Goal: Task Accomplishment & Management: Use online tool/utility

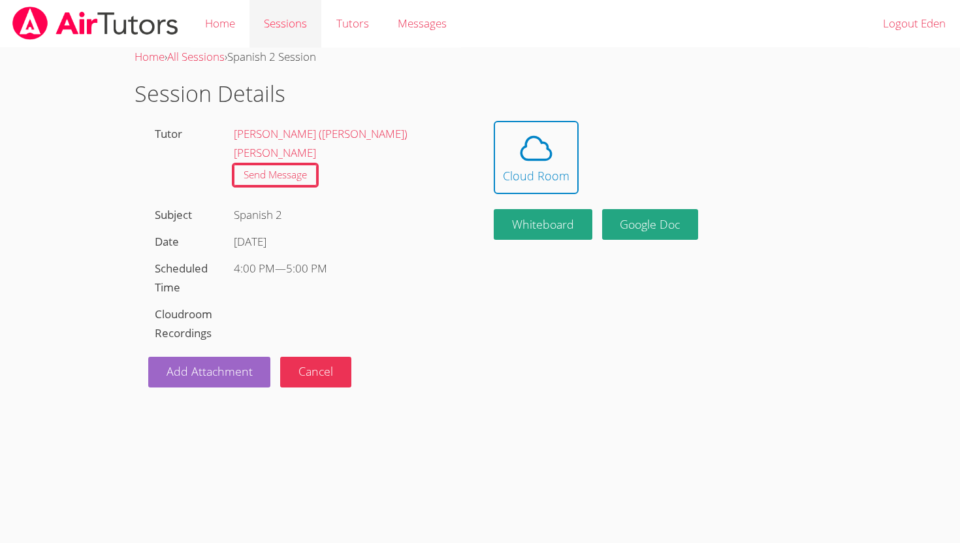
click at [274, 20] on link "Sessions" at bounding box center [285, 24] width 72 height 48
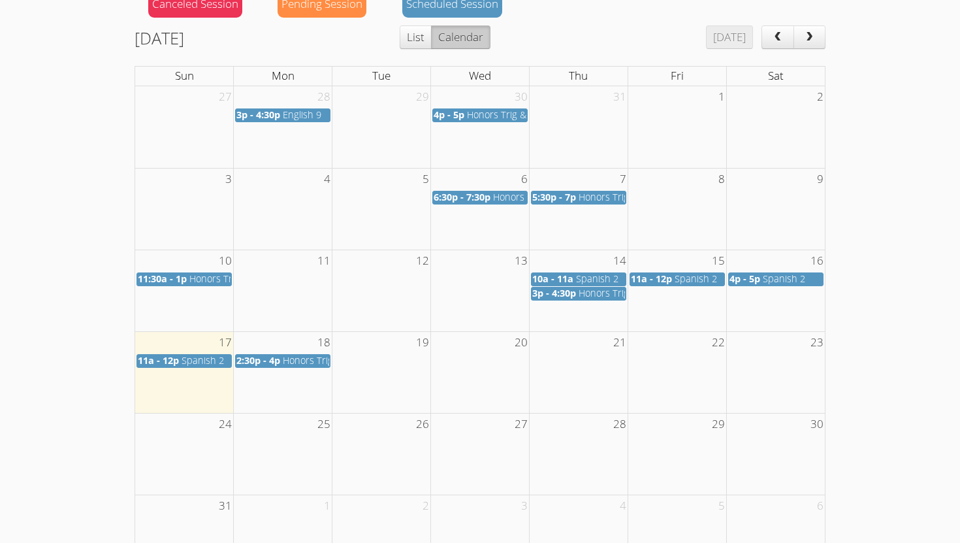
scroll to position [204, 0]
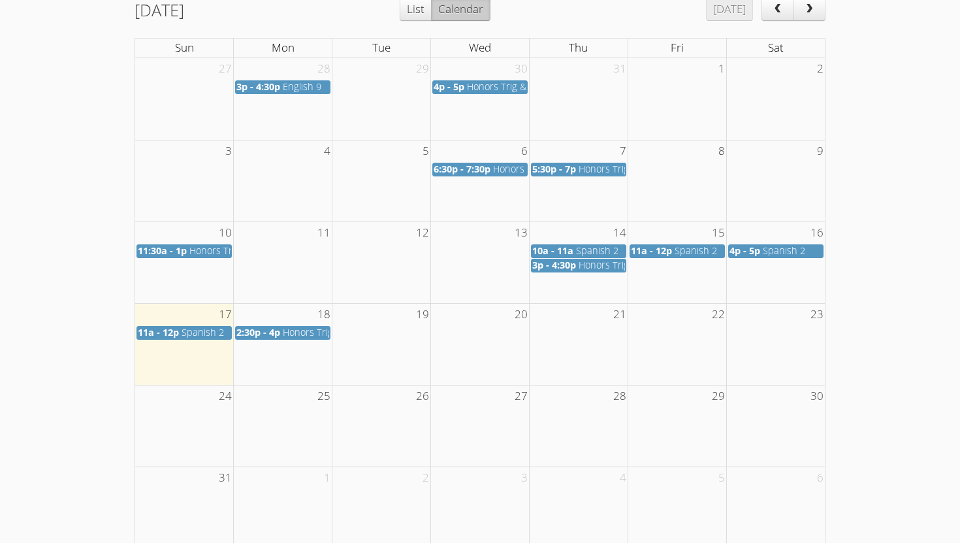
click at [181, 324] on td "11a - 12p Spanish 2" at bounding box center [184, 331] width 99 height 15
click at [182, 334] on span "Spanish 2" at bounding box center [202, 332] width 42 height 12
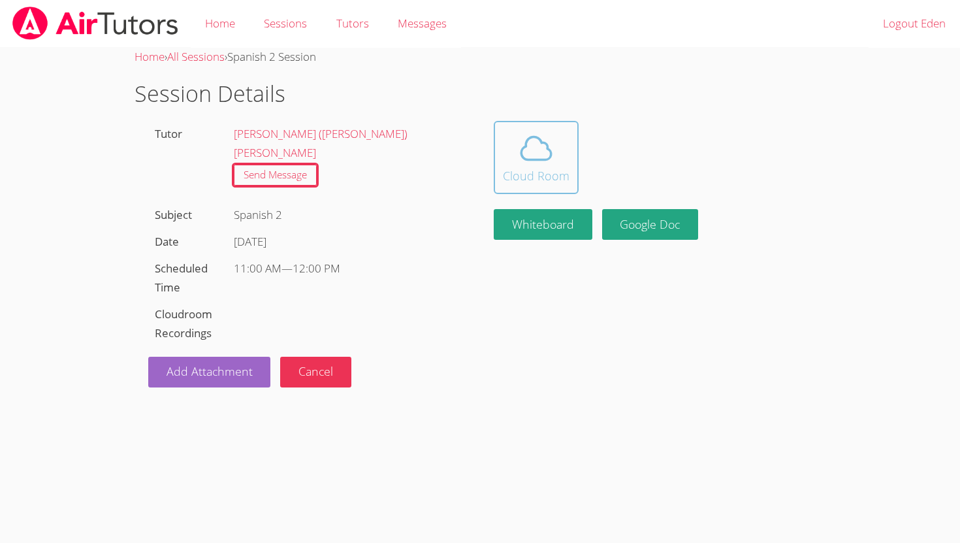
click at [552, 156] on icon at bounding box center [536, 148] width 37 height 37
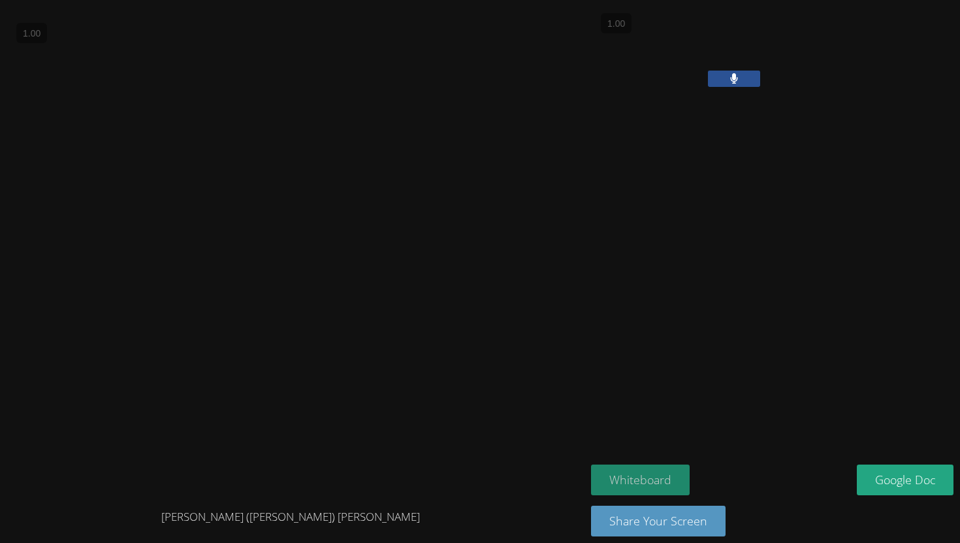
click at [646, 483] on button "Whiteboard" at bounding box center [640, 479] width 99 height 31
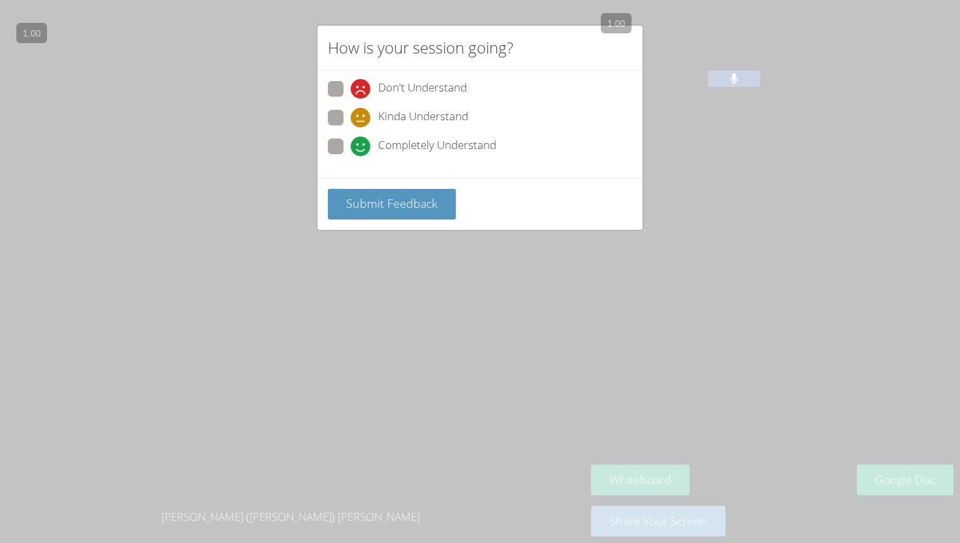
click at [351, 156] on span at bounding box center [351, 156] width 0 height 0
click at [351, 144] on input "Completely Understand" at bounding box center [356, 143] width 11 height 11
radio input "true"
click at [349, 198] on span "Submit Feedback" at bounding box center [391, 203] width 91 height 16
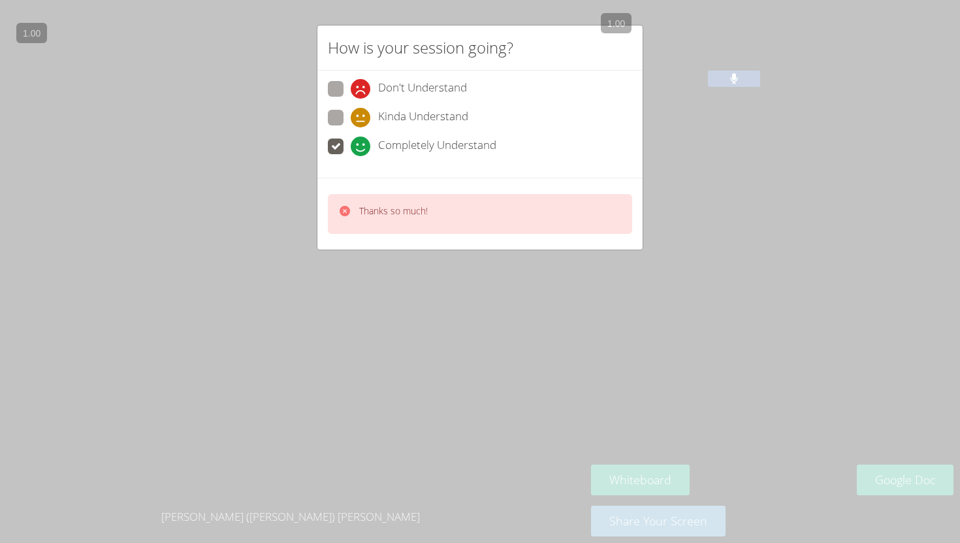
click at [311, 274] on div "How is your session going? Don't Understand Kinda Understand Completely Underst…" at bounding box center [480, 271] width 960 height 543
click at [386, 360] on div "How is your session going? Don't Understand Kinda Understand Completely Underst…" at bounding box center [480, 271] width 960 height 543
